Goal: Information Seeking & Learning: Learn about a topic

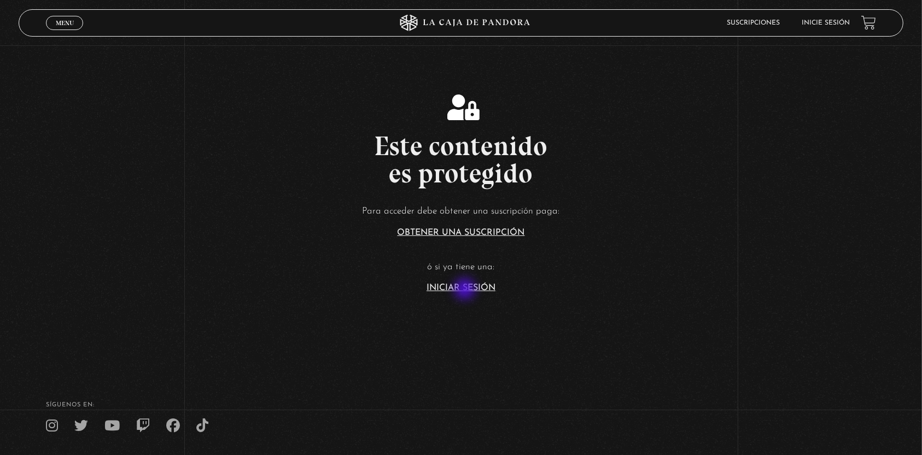
click at [466, 290] on link "Iniciar Sesión" at bounding box center [460, 288] width 69 height 9
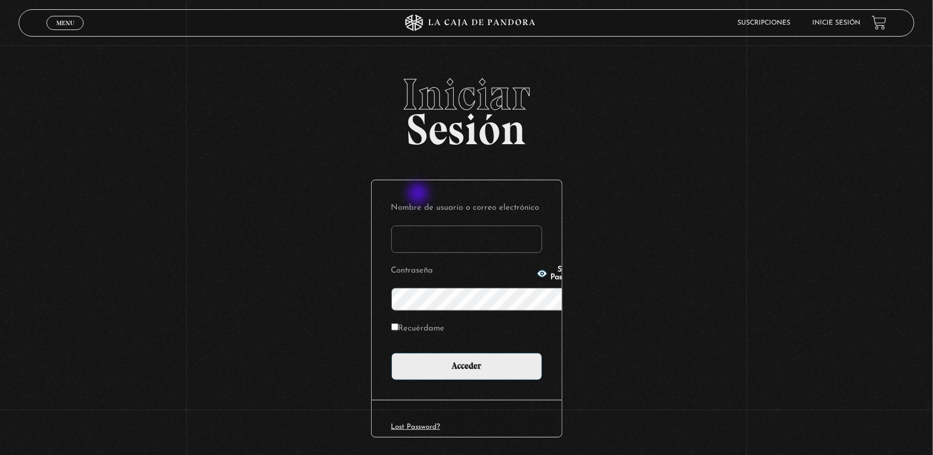
click at [419, 226] on input "Nombre de usuario o correo electrónico" at bounding box center [466, 239] width 151 height 27
type input "[EMAIL_ADDRESS][DOMAIN_NAME]"
click at [551, 279] on span "Show Password" at bounding box center [567, 273] width 32 height 15
click at [391, 353] on input "Acceder" at bounding box center [466, 366] width 151 height 27
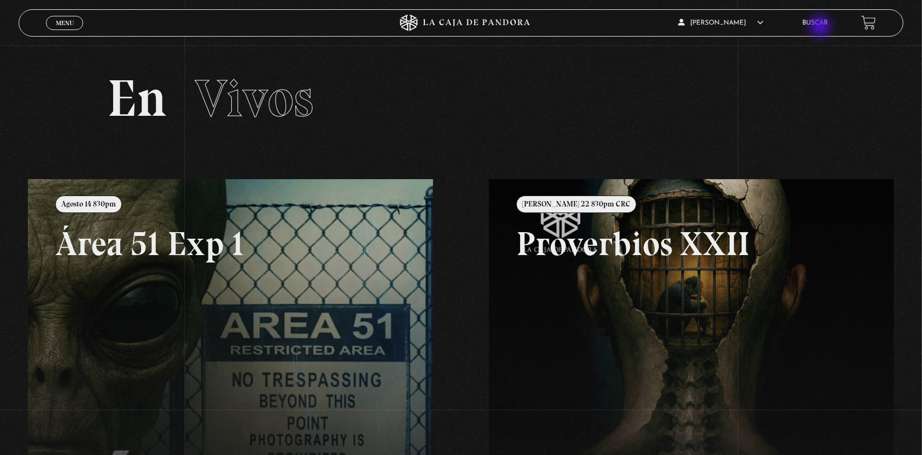
click at [821, 27] on li "Buscar" at bounding box center [815, 22] width 26 height 17
click at [822, 20] on link "Buscar" at bounding box center [815, 23] width 26 height 7
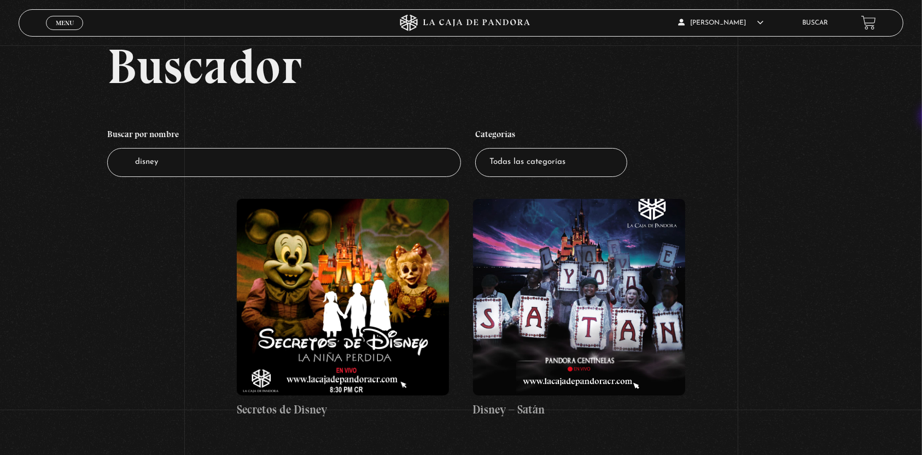
scroll to position [54, 0]
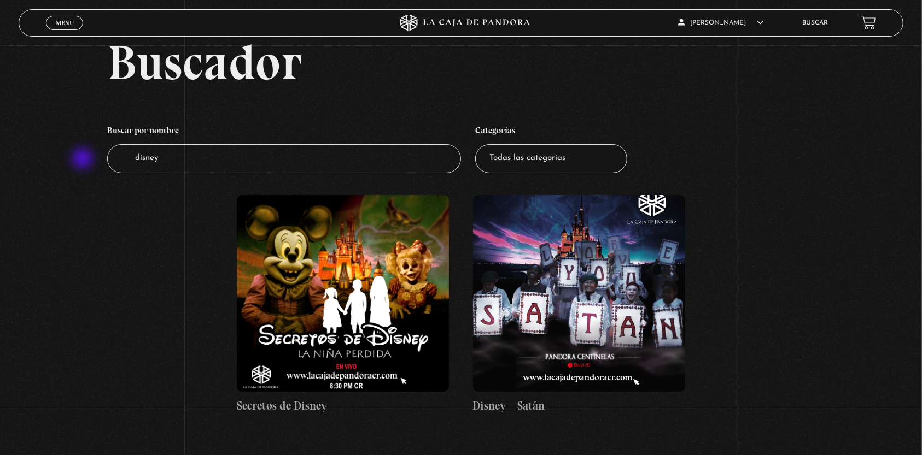
drag, startPoint x: 201, startPoint y: 165, endPoint x: 84, endPoint y: 160, distance: 117.6
click at [84, 160] on div "Buscador Buscar por nombre Buscador disney Categorías Todas las categorías 11:1…" at bounding box center [461, 237] width 922 height 399
type input "deep"
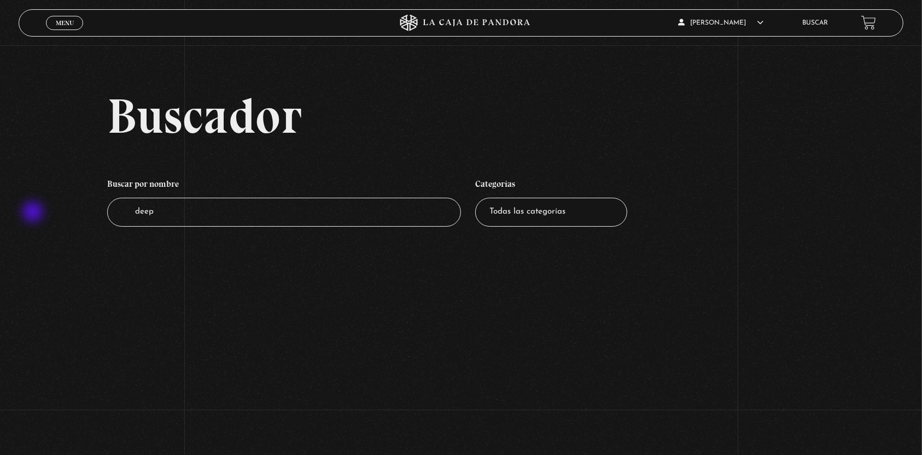
drag, startPoint x: 164, startPoint y: 212, endPoint x: 27, endPoint y: 207, distance: 136.8
click at [27, 207] on div "Buscador Buscar por nombre Buscador deep Categorías Todas las categorías 11:11 …" at bounding box center [461, 169] width 922 height 157
type input "weeb"
click at [148, 211] on input "weeb" at bounding box center [284, 212] width 354 height 29
type input "web"
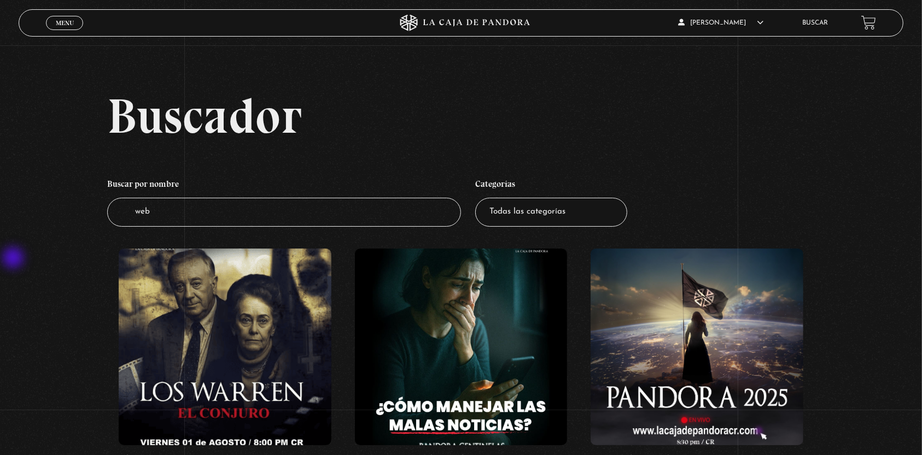
drag, startPoint x: 315, startPoint y: 216, endPoint x: 13, endPoint y: 261, distance: 306.1
type input "dark"
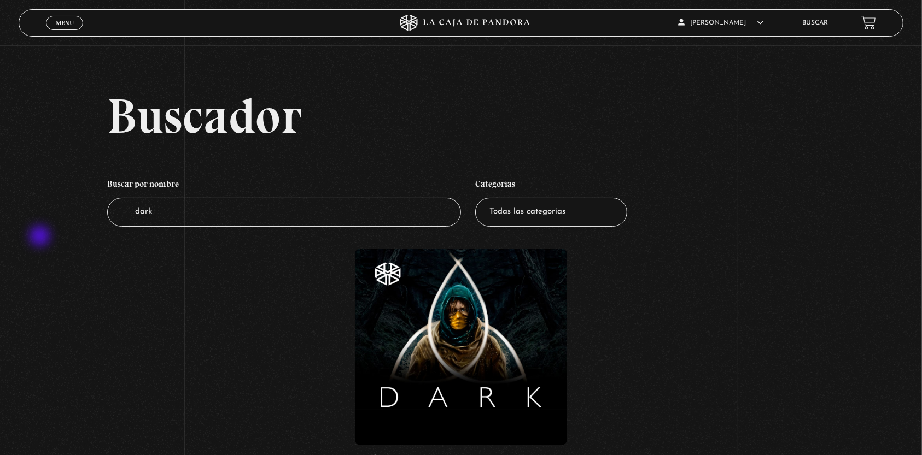
drag, startPoint x: 181, startPoint y: 220, endPoint x: 39, endPoint y: 237, distance: 142.6
click at [39, 237] on div "Buscador Buscar por nombre Buscador dark Categorías Todas las categorías 11:11 …" at bounding box center [461, 290] width 922 height 399
click at [608, 210] on select "Todas las categorías 11:11 Humanitario (1) Amo los [DATE] (2) Análisis de serie…" at bounding box center [551, 212] width 152 height 29
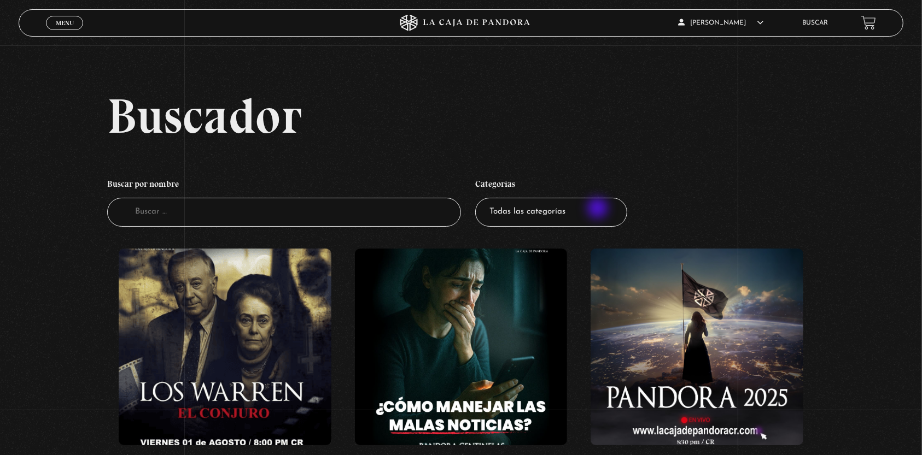
click at [601, 210] on select "Todas las categorías 11:11 Humanitario (1) Amo los [DATE] (2) Análisis de serie…" at bounding box center [551, 212] width 152 height 29
select select "1111-humanitario"
click at [481, 198] on select "Todas las categorías 11:11 Humanitario (1) Amo los [DATE] (2) Análisis de serie…" at bounding box center [551, 212] width 152 height 29
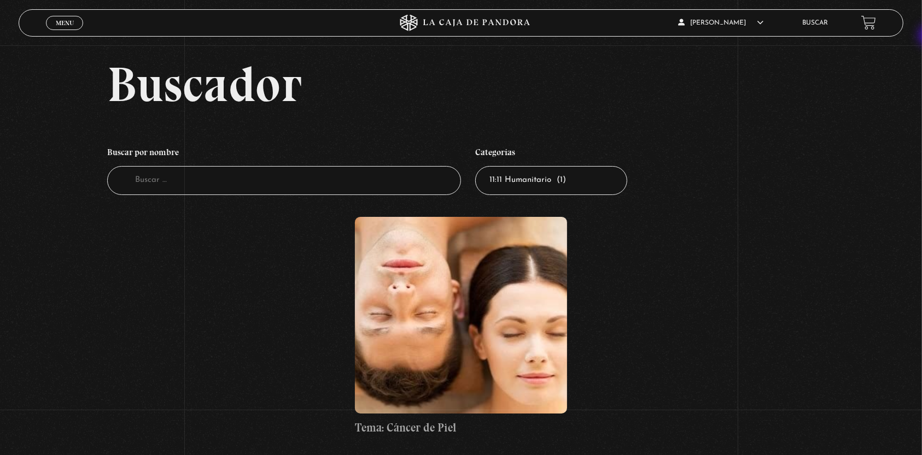
scroll to position [38, 0]
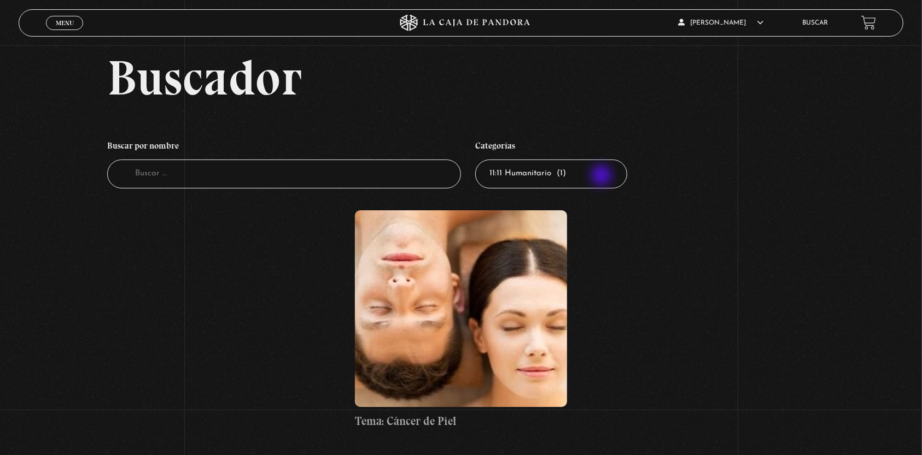
click at [602, 177] on select "Todas las categorías 11:11 Humanitario (1) Amo los [DATE] (2) Análisis de serie…" at bounding box center [551, 174] width 152 height 29
select select "vamos-a-leer-el-viernes"
click at [481, 160] on select "Todas las categorías 11:11 Humanitario (1) Amo los [DATE] (2) Análisis de serie…" at bounding box center [551, 174] width 152 height 29
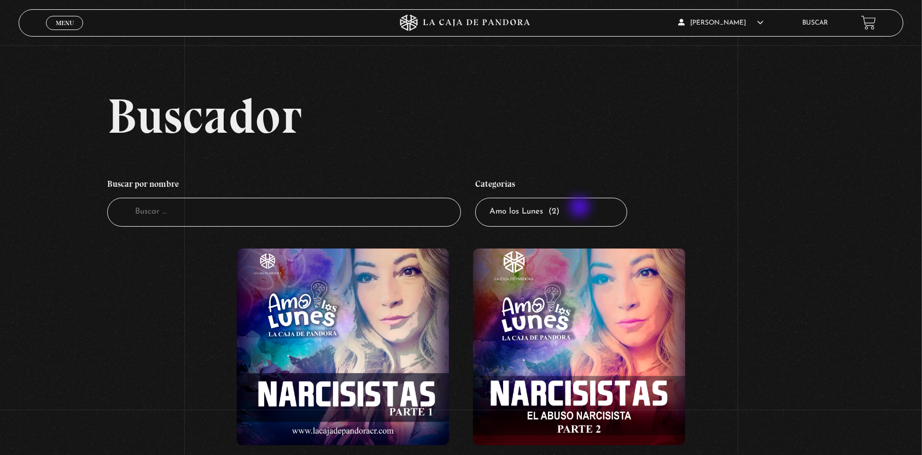
click at [581, 208] on select "Todas las categorías 11:11 Humanitario (1) Amo los [DATE] (2) Análisis de serie…" at bounding box center [551, 212] width 152 height 29
select select "series-y-peliculas"
click at [481, 198] on select "Todas las categorías 11:11 Humanitario (1) Amo los [DATE] (2) Análisis de serie…" at bounding box center [551, 212] width 152 height 29
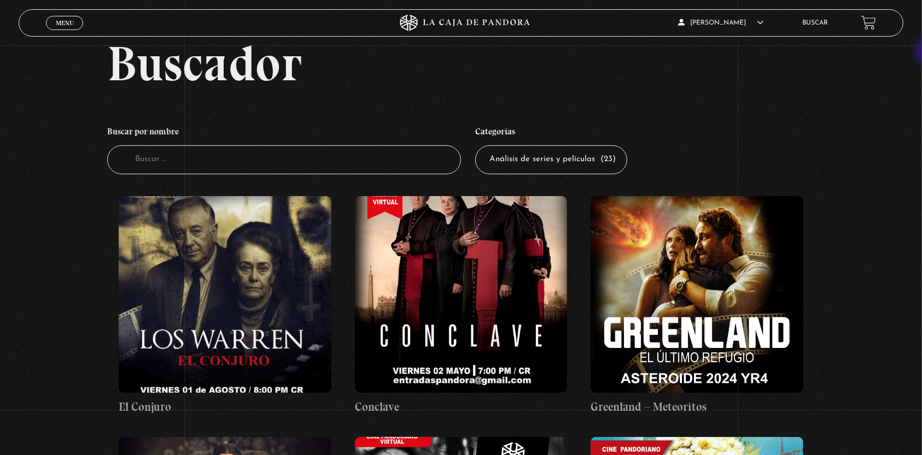
scroll to position [41, 0]
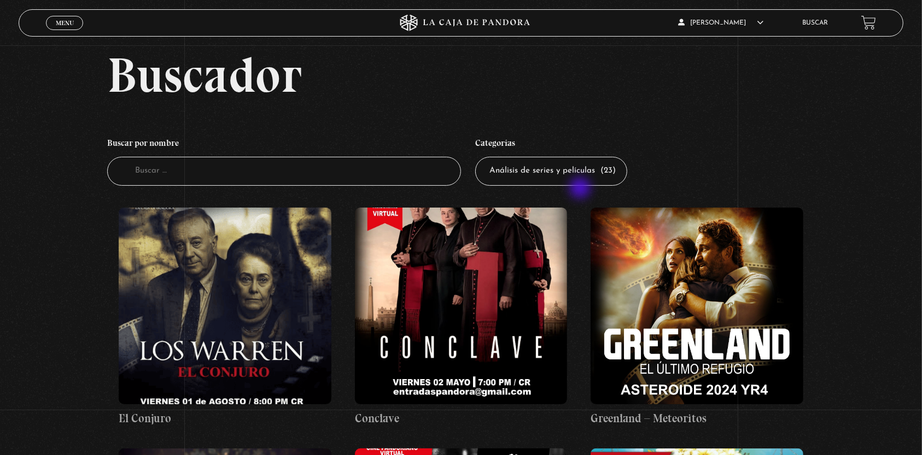
click at [581, 189] on li "Categorías Todas las categorías 11:11 Humanitario (1) Amo los Lunes (2) Análisi…" at bounding box center [551, 159] width 152 height 65
click at [580, 178] on select "Todas las categorías 11:11 Humanitario (1) Amo los [DATE] (2) Análisis de serie…" at bounding box center [551, 171] width 152 height 29
select select "asesinos-seriales"
click at [481, 157] on select "Todas las categorías 11:11 Humanitario (1) Amo los Lunes (2) Análisis de series…" at bounding box center [551, 171] width 152 height 29
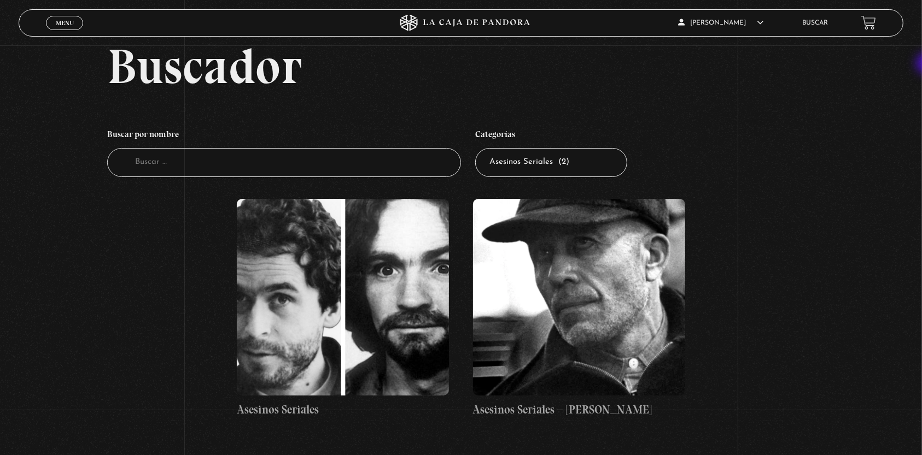
scroll to position [51, 0]
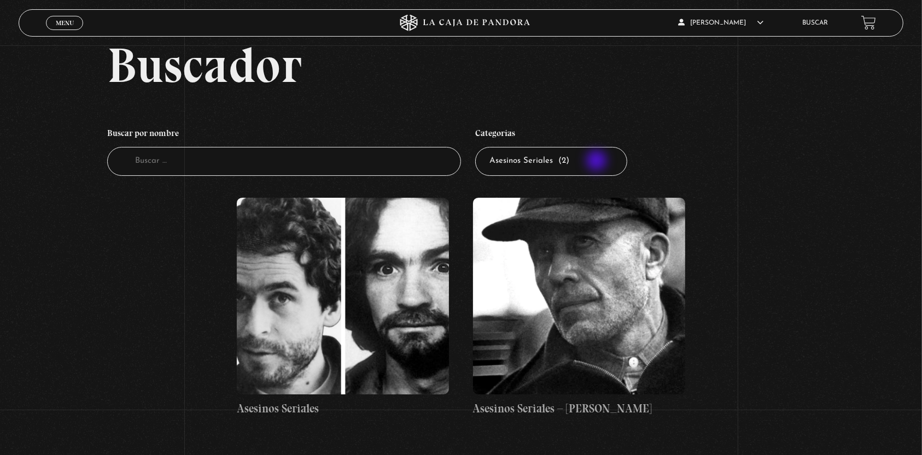
click at [597, 162] on select "Todas las categorías 11:11 Humanitario (1) Amo los Lunes (2) Análisis de series…" at bounding box center [551, 161] width 152 height 29
select select "centinelas"
click at [481, 147] on select "Todas las categorías 11:11 Humanitario (1) Amo los [DATE] (2) Análisis de serie…" at bounding box center [551, 161] width 152 height 29
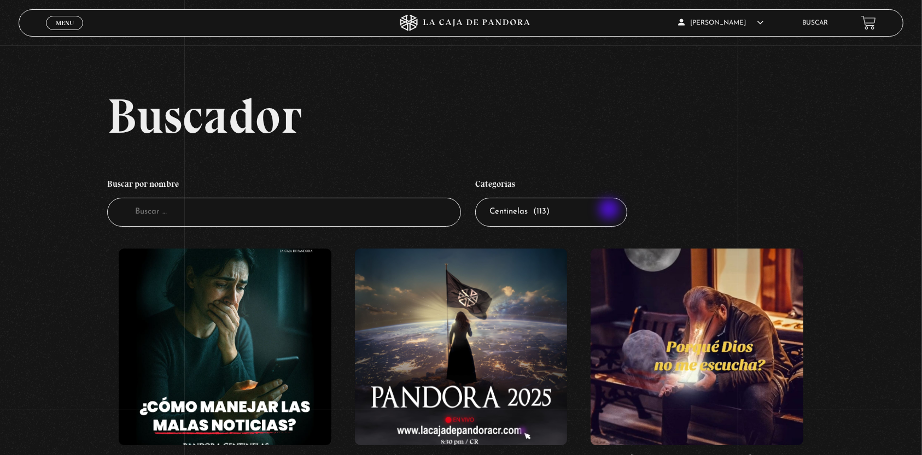
click at [610, 210] on select "Todas las categorías 11:11 Humanitario (1) Amo los [DATE] (2) Análisis de serie…" at bounding box center [551, 212] width 152 height 29
select select "charlas"
click at [481, 198] on select "Todas las categorías 11:11 Humanitario (1) Amo los [DATE] (2) Análisis de serie…" at bounding box center [551, 212] width 152 height 29
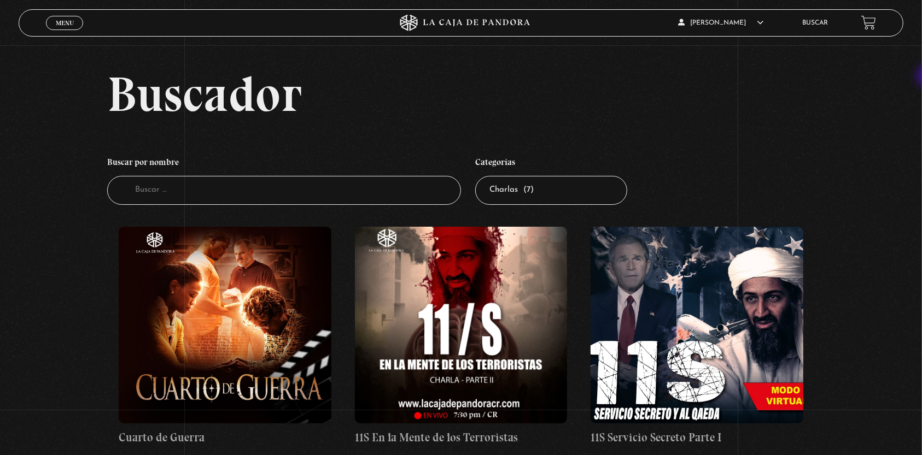
scroll to position [20, 0]
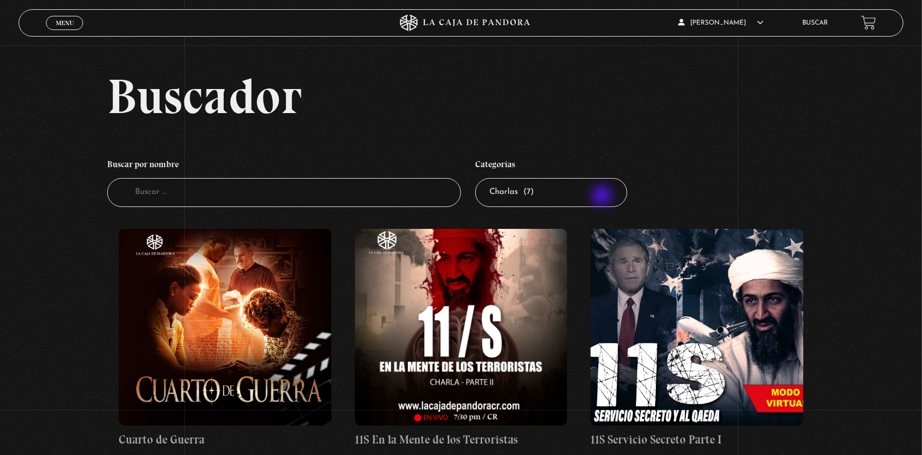
click at [603, 197] on select "Todas las categorías 11:11 Humanitario (1) Amo los [DATE] (2) Análisis de serie…" at bounding box center [551, 192] width 152 height 29
select select "entrevistas"
click at [481, 178] on select "Todas las categorías 11:11 Humanitario (1) Amo los [DATE] (2) Análisis de serie…" at bounding box center [551, 192] width 152 height 29
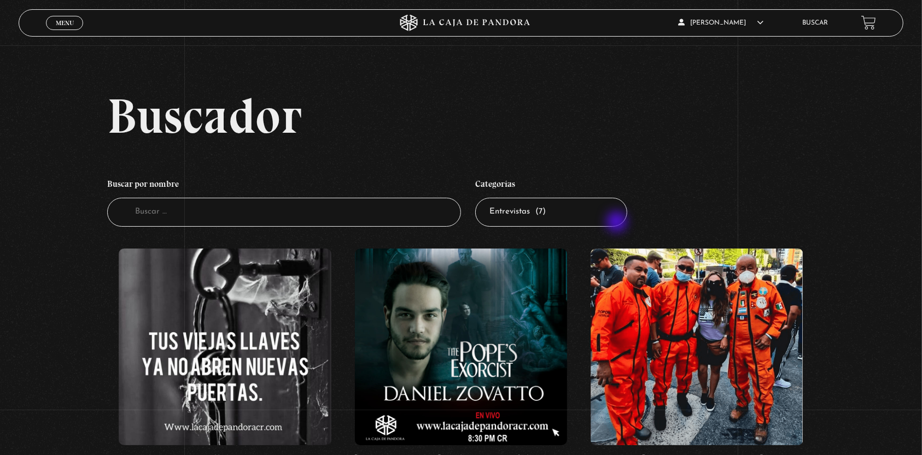
click at [618, 223] on select "Todas las categorías 11:11 Humanitario (1) Amo los [DATE] (2) Análisis de serie…" at bounding box center [551, 212] width 152 height 29
select select "hacktivismo"
click at [481, 198] on select "Todas las categorías 11:11 Humanitario (1) Amo los [DATE] (2) Análisis de serie…" at bounding box center [551, 212] width 152 height 29
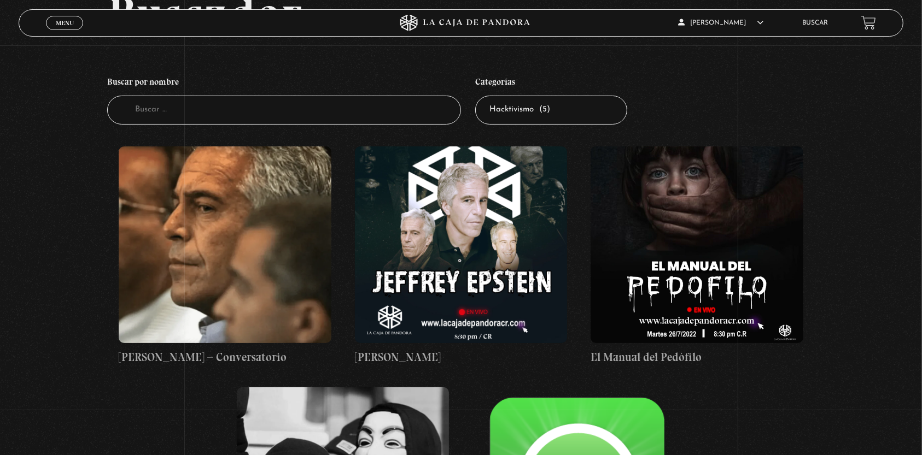
scroll to position [104, 0]
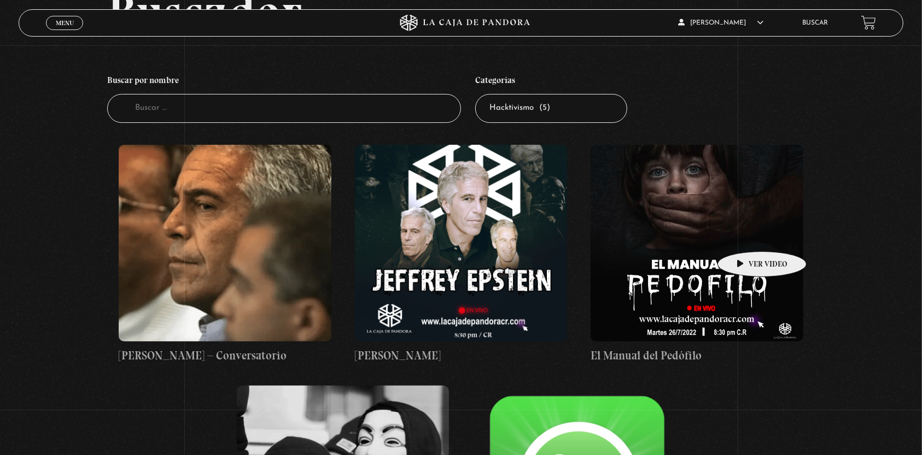
click at [745, 235] on figure at bounding box center [696, 243] width 212 height 197
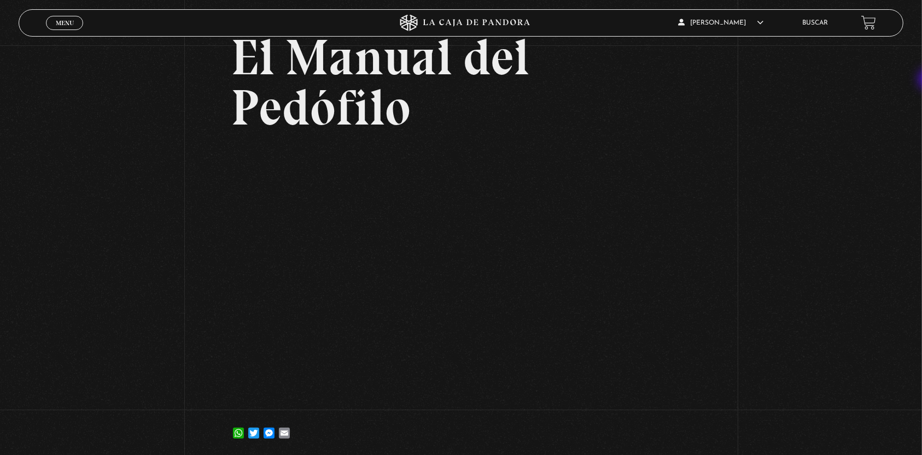
scroll to position [98, 0]
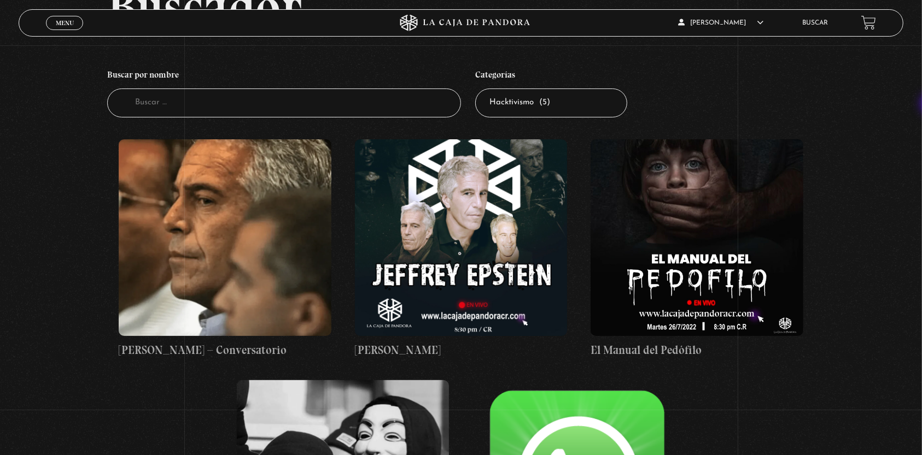
scroll to position [93, 0]
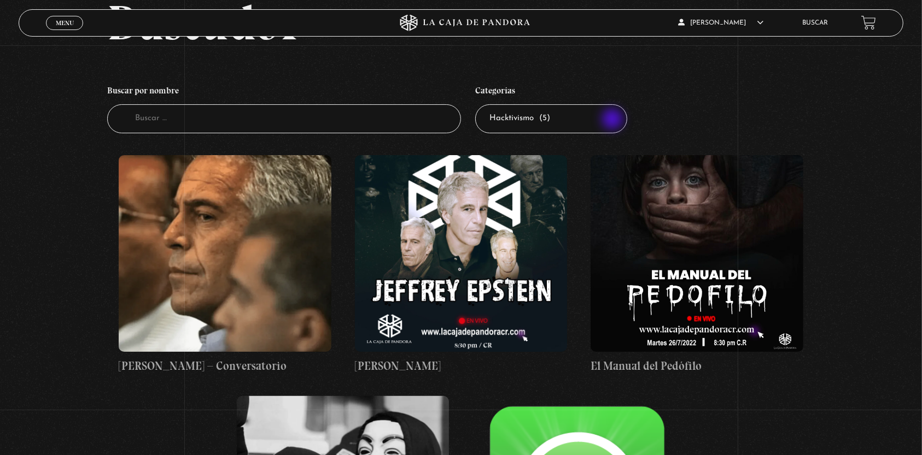
click at [613, 120] on select "Todas las categorías 11:11 Humanitario (1) Amo los Lunes (2) Análisis de series…" at bounding box center [551, 118] width 152 height 29
select select "mercado"
click at [481, 104] on select "Todas las categorías 11:11 Humanitario (1) Amo los Lunes (2) Análisis de series…" at bounding box center [551, 118] width 152 height 29
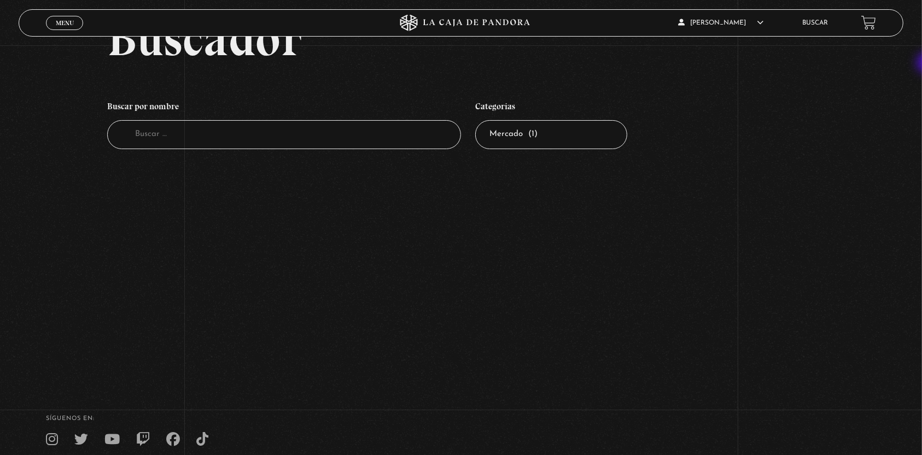
scroll to position [80, 0]
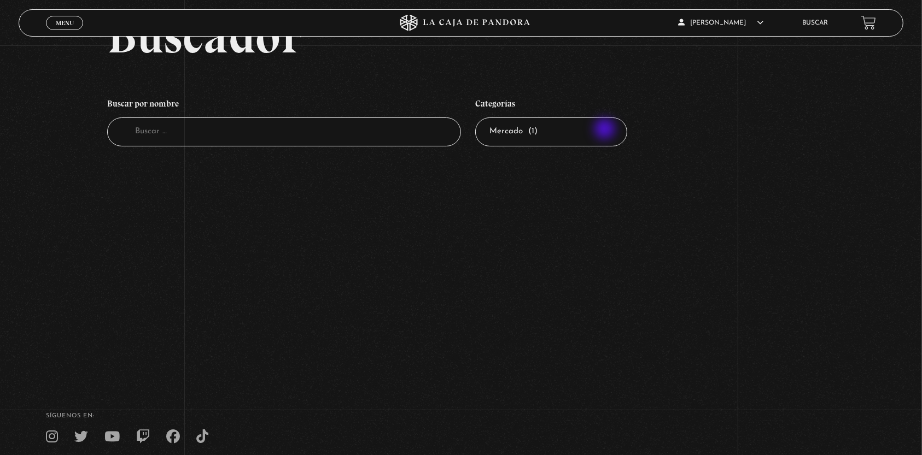
click at [606, 130] on select "Todas las categorías 11:11 Humanitario (1) Amo los [DATE] (2) Análisis de serie…" at bounding box center [551, 132] width 152 height 29
select select "mundo-espiritual"
click at [481, 118] on select "Todas las categorías 11:11 Humanitario (1) Amo los [DATE] (2) Análisis de serie…" at bounding box center [551, 132] width 152 height 29
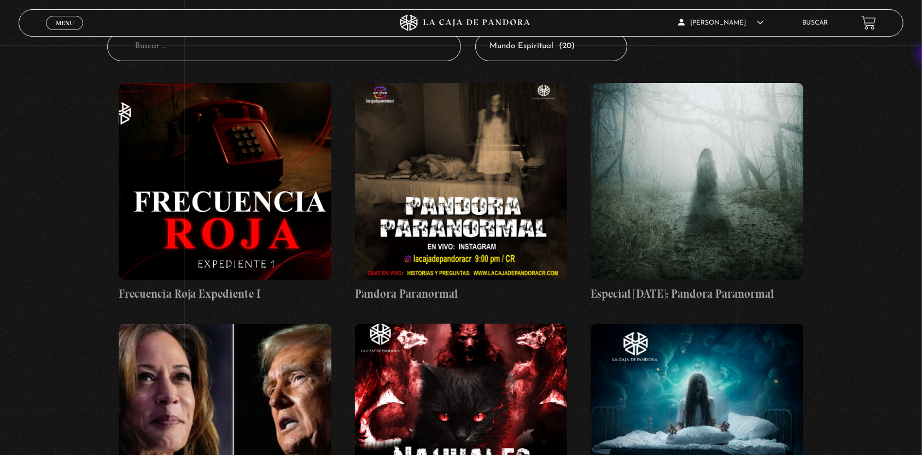
scroll to position [93, 0]
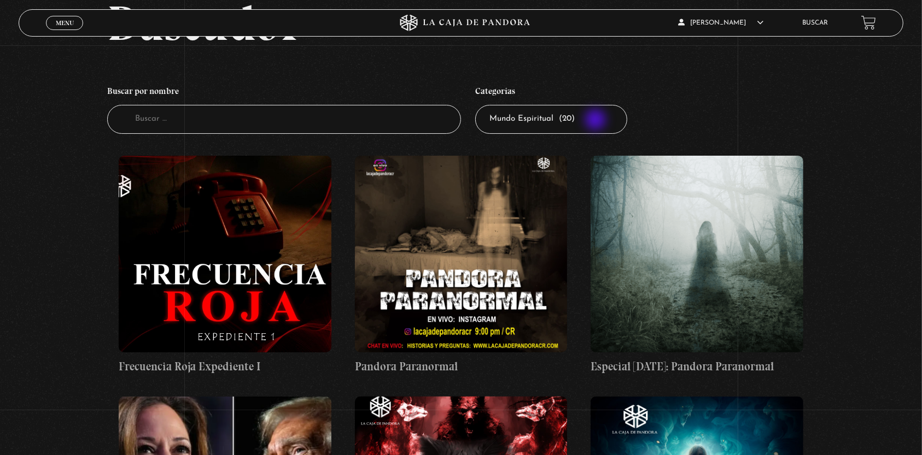
click at [596, 121] on select "Todas las categorías 11:11 Humanitario (1) Amo los [DATE] (2) Análisis de serie…" at bounding box center [551, 119] width 152 height 29
select select "pandora-bio"
click at [481, 105] on select "Todas las categorías 11:11 Humanitario (1) Amo los [DATE] (2) Análisis de serie…" at bounding box center [551, 119] width 152 height 29
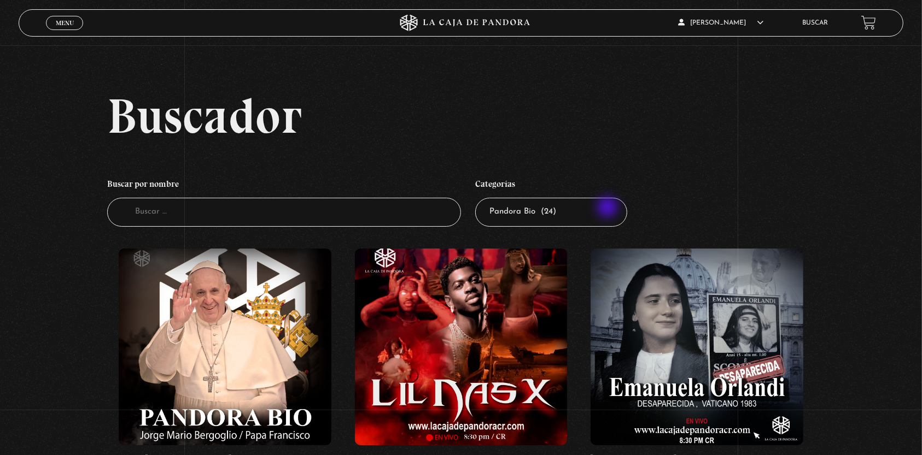
click at [608, 208] on select "Todas las categorías 11:11 Humanitario (1) Amo los [DATE] (2) Análisis de serie…" at bounding box center [551, 212] width 152 height 29
select select "pandora-prepper"
click at [481, 198] on select "Todas las categorías 11:11 Humanitario (1) Amo los [DATE] (2) Análisis de serie…" at bounding box center [551, 212] width 152 height 29
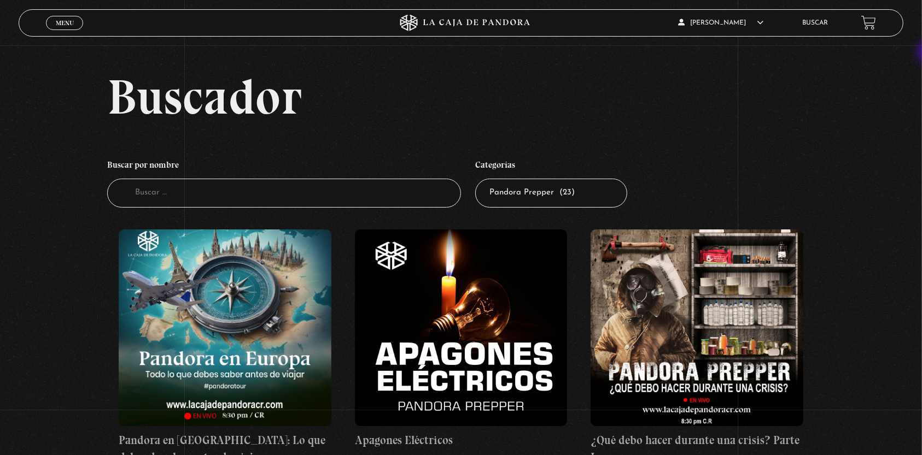
scroll to position [15, 0]
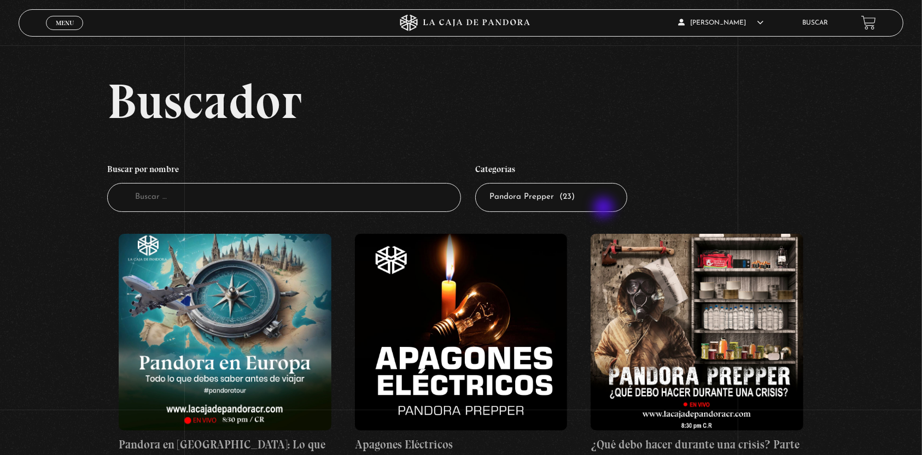
click at [605, 209] on select "Todas las categorías 11:11 Humanitario (1) Amo los Lunes (2) Análisis de series…" at bounding box center [551, 197] width 152 height 29
select select "pandora-tour"
click at [481, 183] on select "Todas las categorías 11:11 Humanitario (1) Amo los Lunes (2) Análisis de series…" at bounding box center [551, 197] width 152 height 29
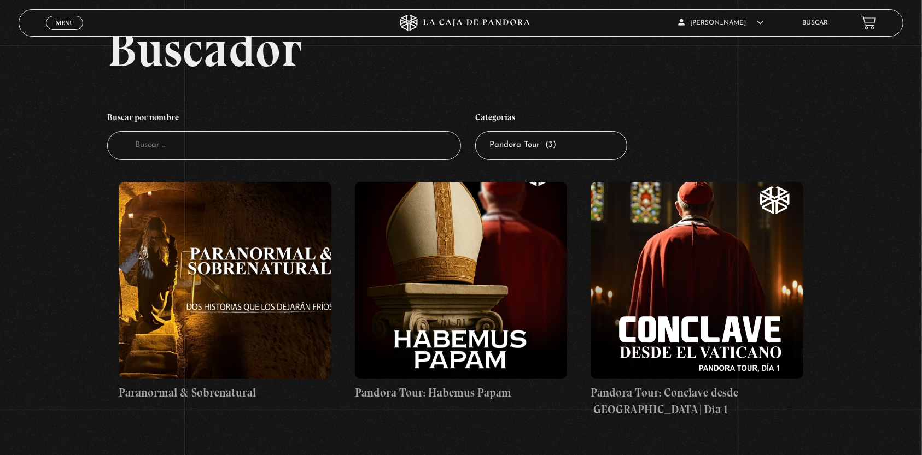
scroll to position [71, 0]
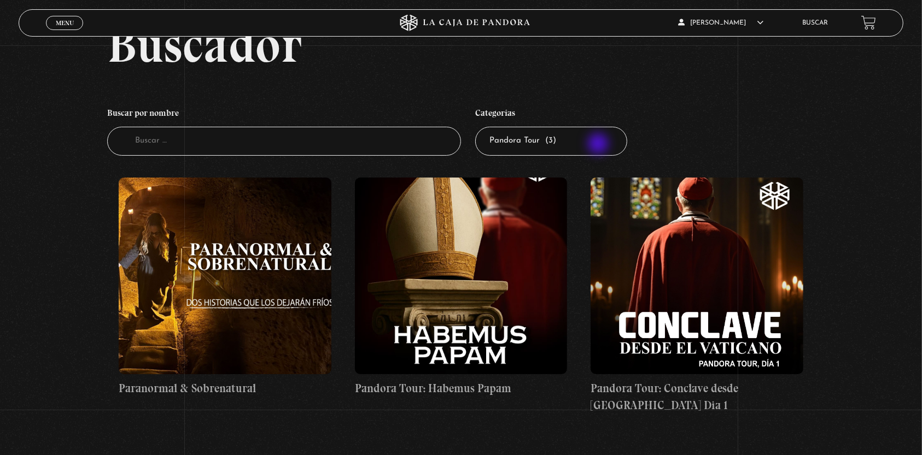
click at [599, 145] on select "Todas las categorías 11:11 Humanitario (1) Amo los [DATE] (2) Análisis de serie…" at bounding box center [551, 141] width 152 height 29
select select "paranormal"
click at [481, 127] on select "Todas las categorías 11:11 Humanitario (1) Amo los [DATE] (2) Análisis de serie…" at bounding box center [551, 141] width 152 height 29
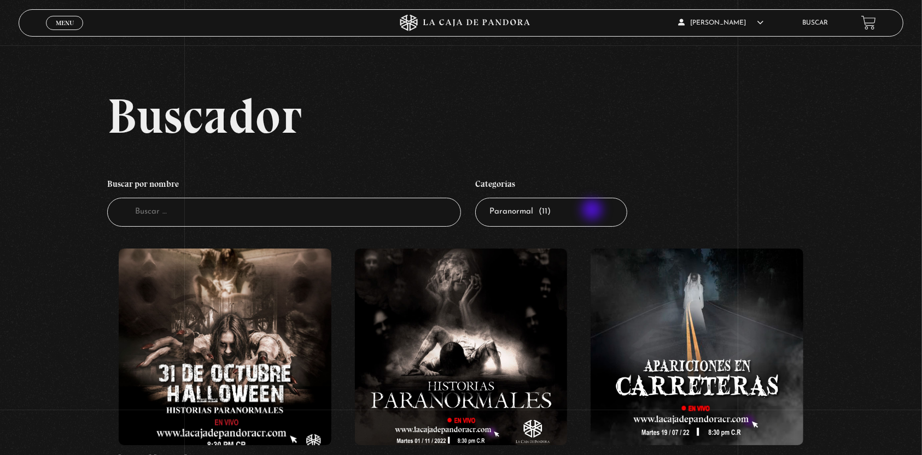
click at [593, 211] on select "Todas las categorías 11:11 Humanitario (1) Amo los [DATE] (2) Análisis de serie…" at bounding box center [551, 212] width 152 height 29
select select "pasteleria"
click at [481, 198] on select "Todas las categorías 11:11 Humanitario (1) Amo los [DATE] (2) Análisis de serie…" at bounding box center [551, 212] width 152 height 29
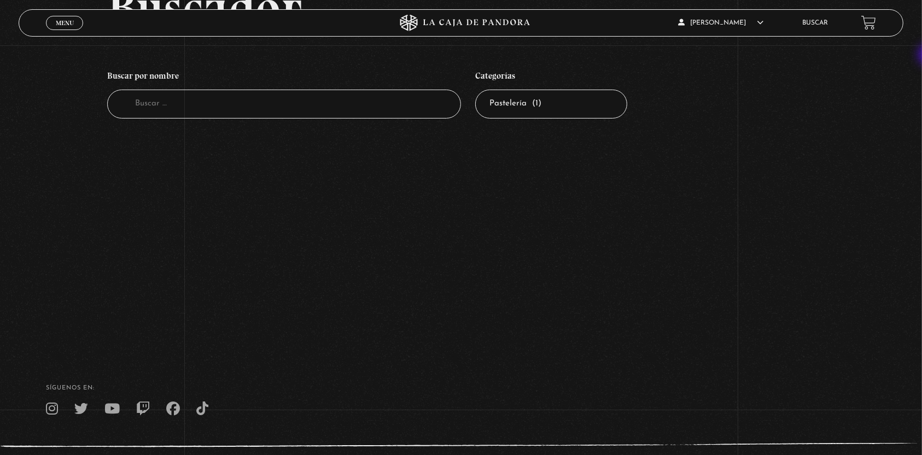
scroll to position [107, 0]
click at [596, 116] on select "Todas las categorías 11:11 Humanitario (1) Amo los [DATE] (2) Análisis de serie…" at bounding box center [551, 105] width 152 height 29
select select "peligros-en-la-web"
click at [481, 91] on select "Todas las categorías 11:11 Humanitario (1) Amo los [DATE] (2) Análisis de serie…" at bounding box center [551, 105] width 152 height 29
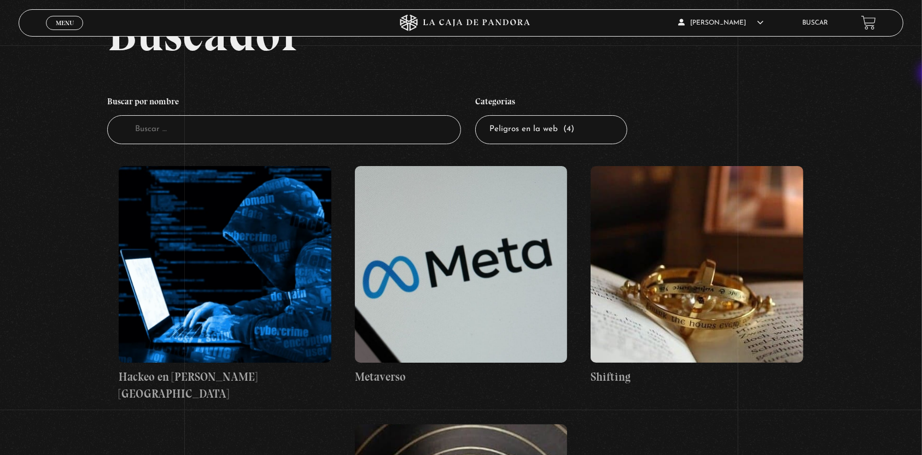
scroll to position [81, 0]
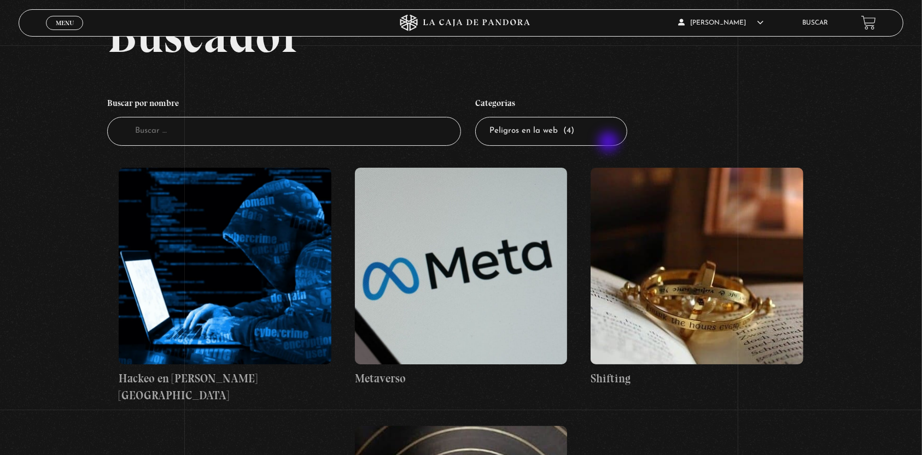
click at [610, 143] on select "Todas las categorías 11:11 Humanitario (1) Amo los [DATE] (2) Análisis de serie…" at bounding box center [551, 131] width 152 height 29
select select "regulares"
click at [481, 117] on select "Todas las categorías 11:11 Humanitario (1) Amo los [DATE] (2) Análisis de serie…" at bounding box center [551, 131] width 152 height 29
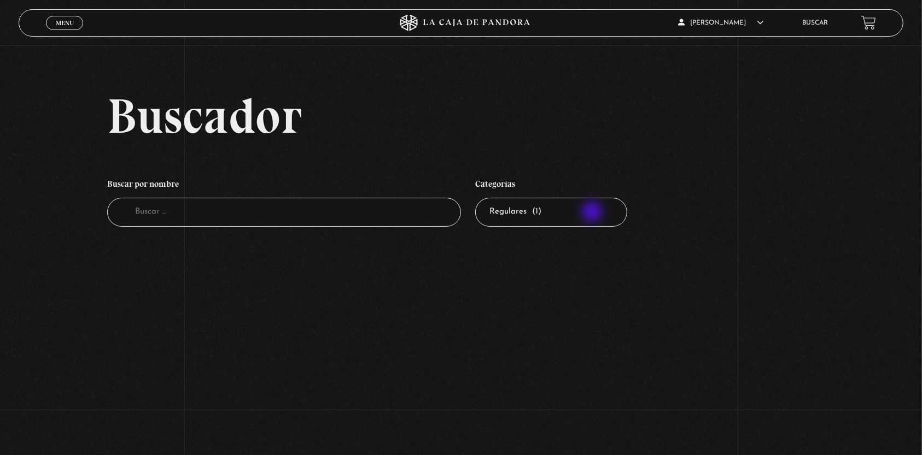
click at [593, 213] on select "Todas las categorías 11:11 Humanitario (1) Amo los [DATE] (2) Análisis de serie…" at bounding box center [551, 212] width 152 height 29
select select "teorias-de-conspiracion"
click at [481, 198] on select "Todas las categorías 11:11 Humanitario (1) Amo los [DATE] (2) Análisis de serie…" at bounding box center [551, 212] width 152 height 29
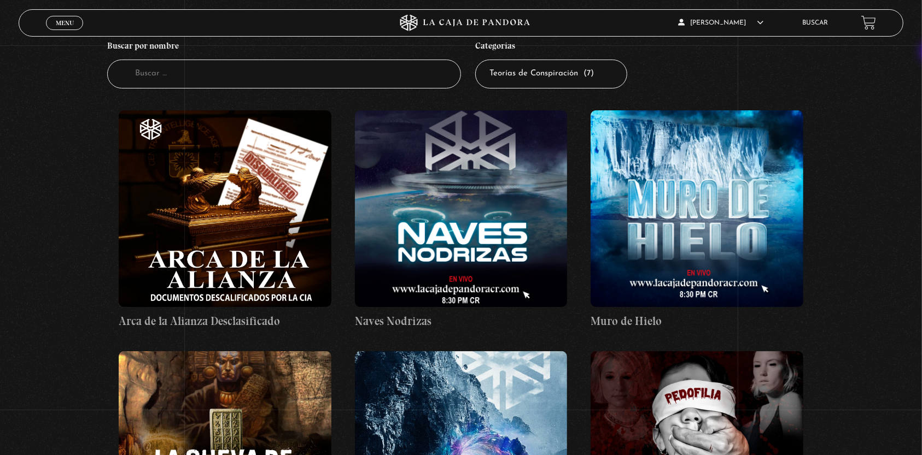
scroll to position [133, 0]
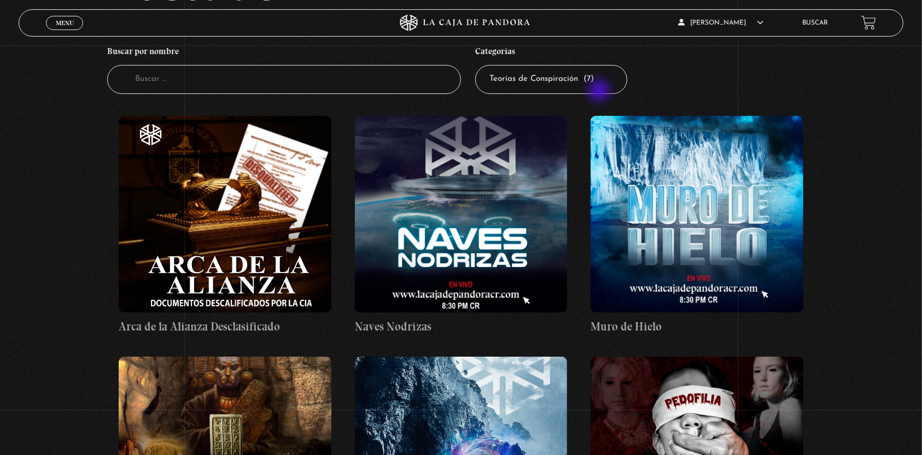
click at [600, 92] on select "Todas las categorías 11:11 Humanitario (1) Amo los [DATE] (2) Análisis de serie…" at bounding box center [551, 79] width 152 height 29
select select "nuevo-orden-mundial-nwo"
click at [481, 65] on select "Todas las categorías 11:11 Humanitario (1) Amo los [DATE] (2) Análisis de serie…" at bounding box center [551, 79] width 152 height 29
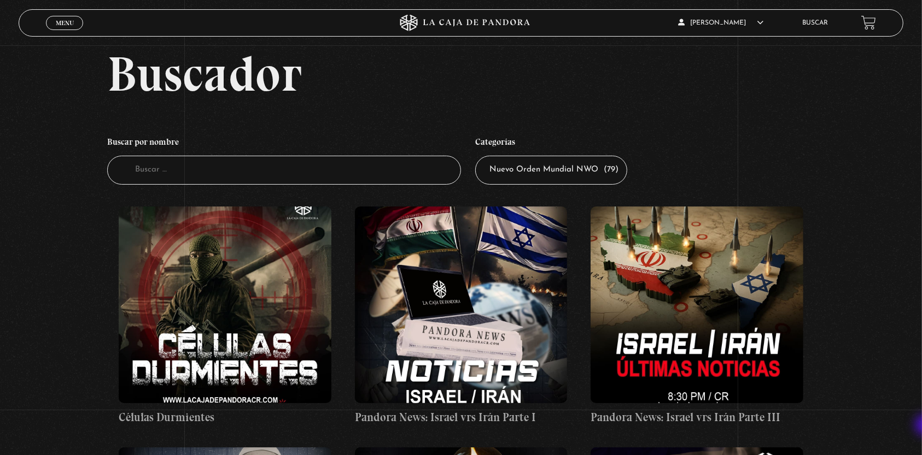
scroll to position [32, 0]
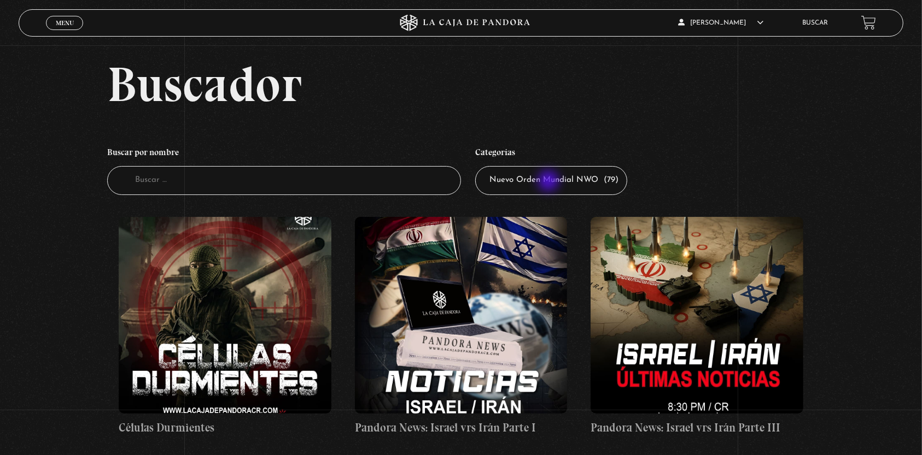
click at [549, 182] on select "Todas las categorías 11:11 Humanitario (1) Amo los Lunes (2) Análisis de series…" at bounding box center [551, 180] width 152 height 29
select select
click at [481, 166] on select "Todas las categorías 11:11 Humanitario (1) Amo los Lunes (2) Análisis de series…" at bounding box center [551, 180] width 152 height 29
click at [305, 182] on input "Buscador" at bounding box center [284, 180] width 354 height 29
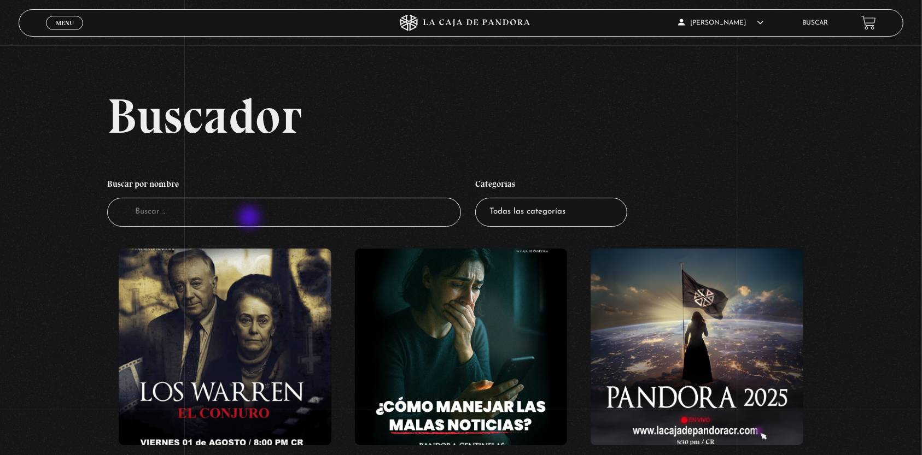
click at [250, 219] on input "Buscador" at bounding box center [284, 212] width 354 height 29
type input "tarot"
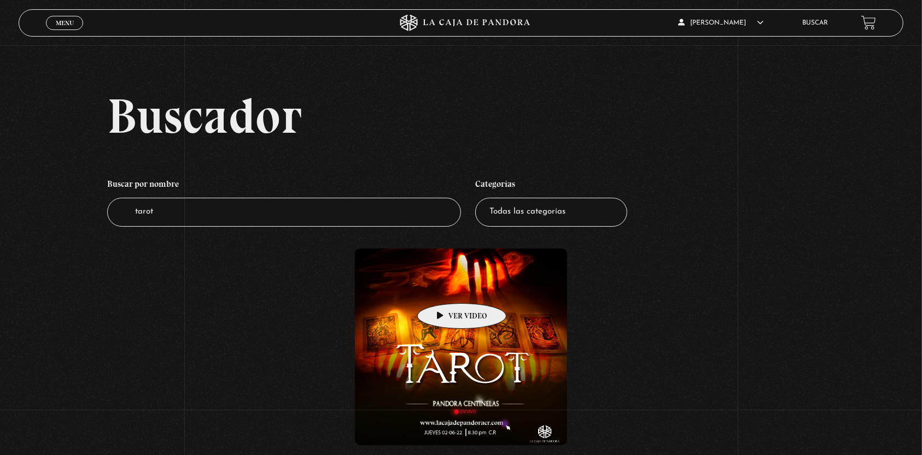
click at [444, 287] on figure at bounding box center [461, 347] width 212 height 197
